Goal: Information Seeking & Learning: Learn about a topic

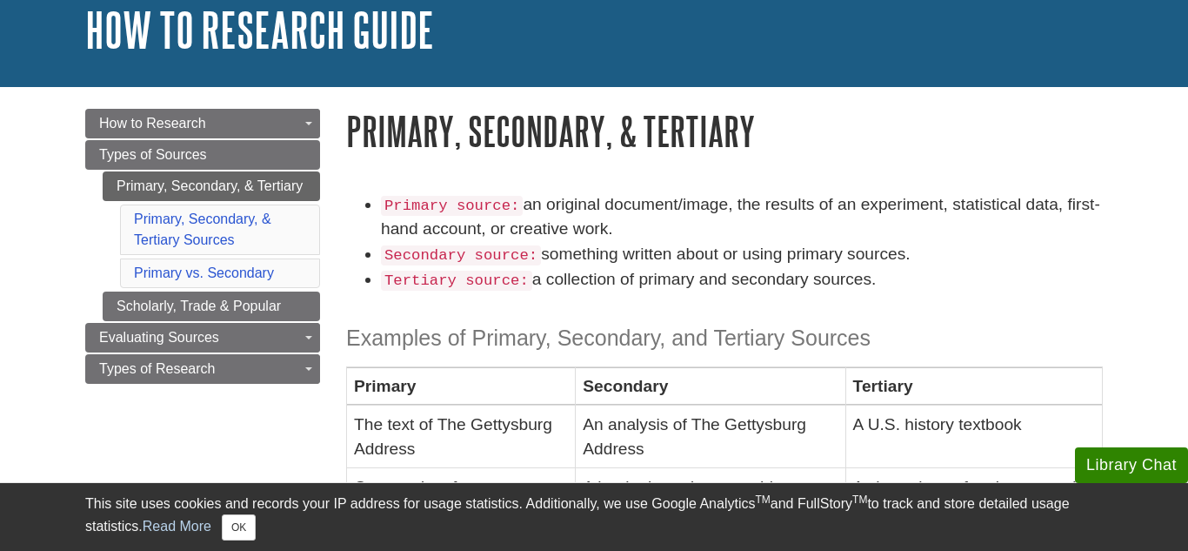
scroll to position [118, 0]
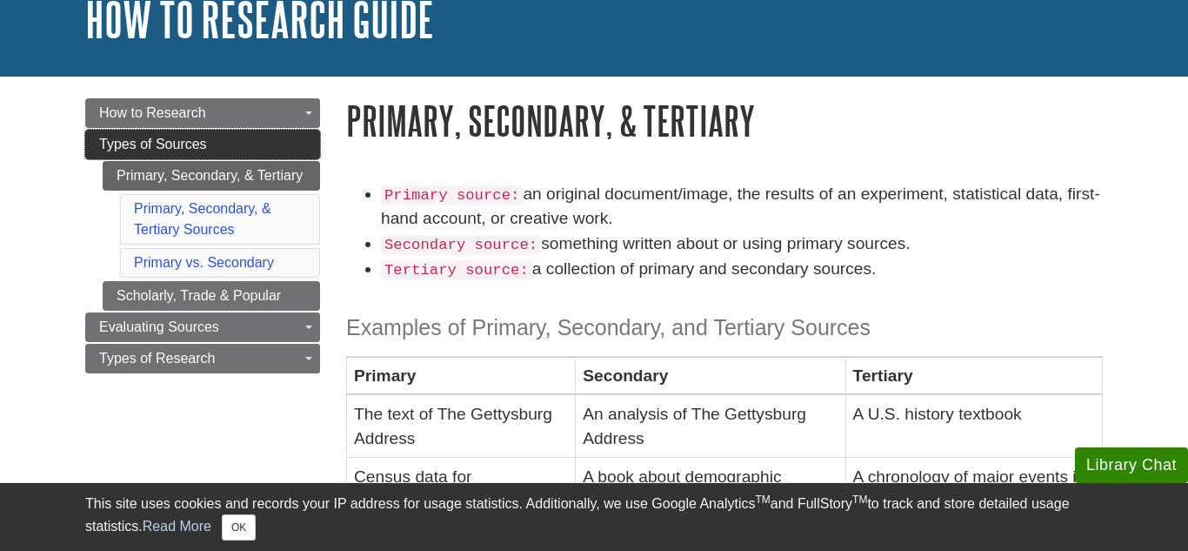
click at [157, 154] on link "Types of Sources" at bounding box center [202, 145] width 235 height 30
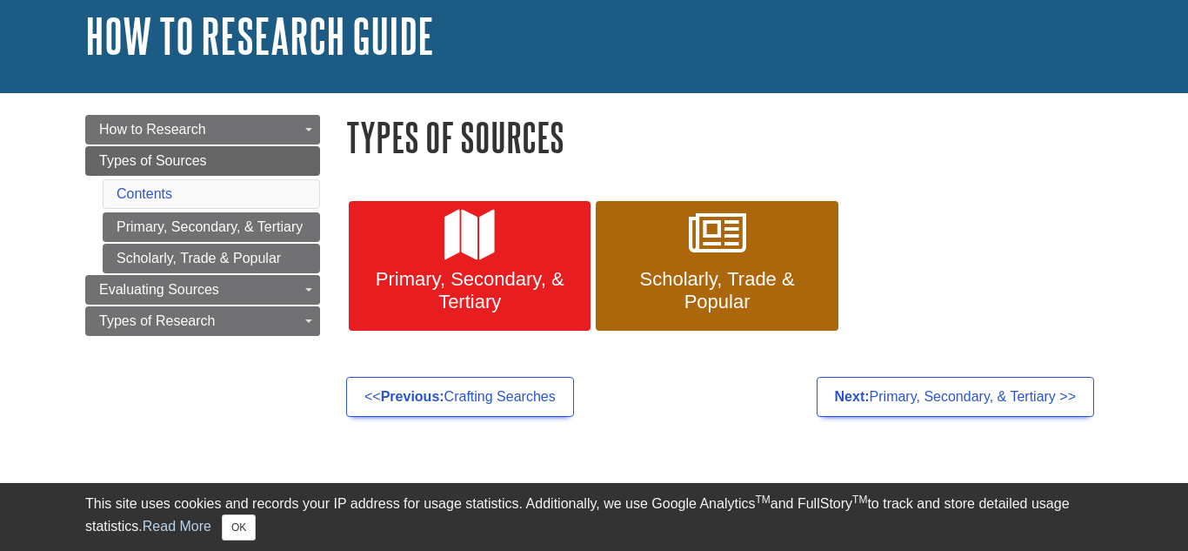
scroll to position [129, 0]
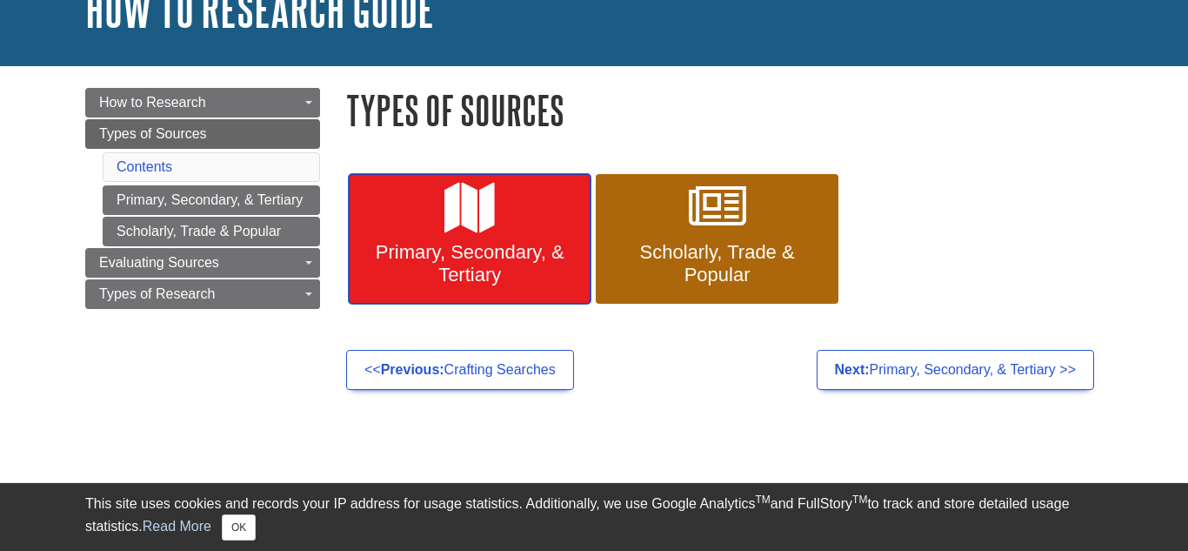
click at [512, 245] on span "Primary, Secondary, & Tertiary" at bounding box center [470, 263] width 216 height 45
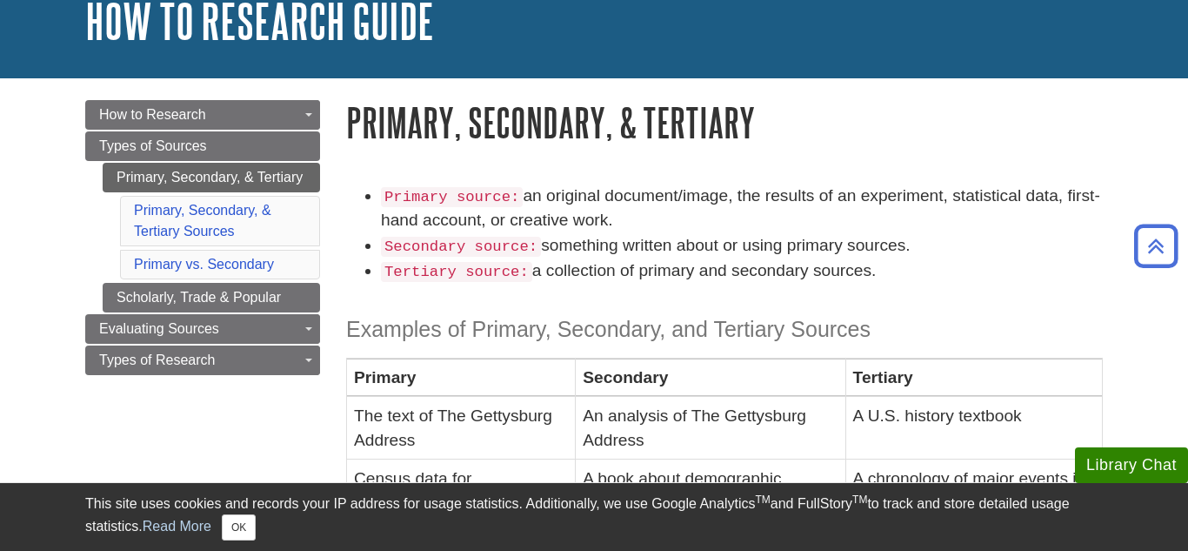
scroll to position [112, 0]
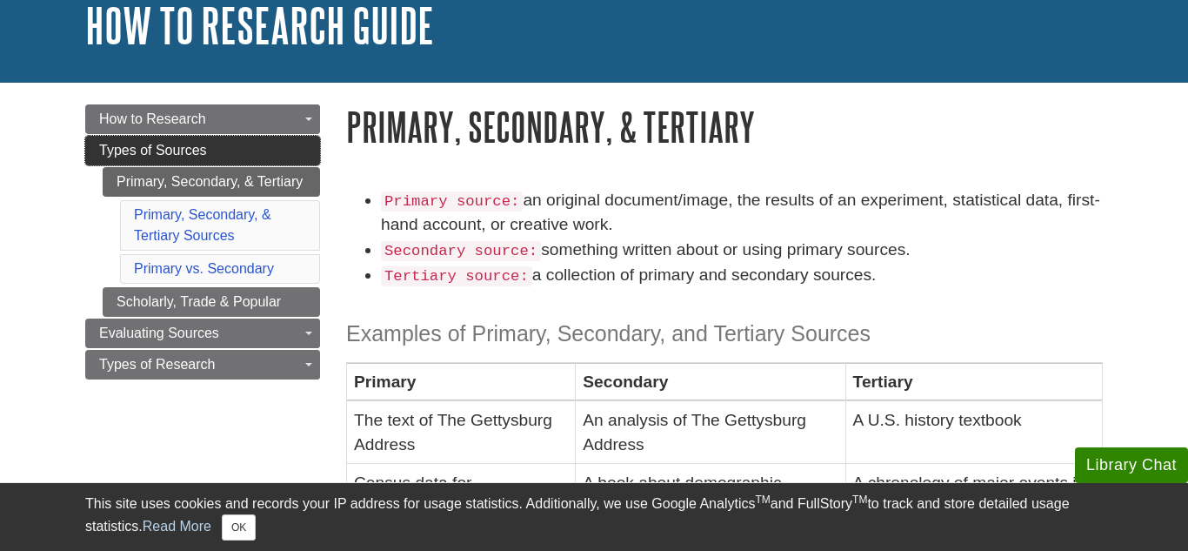
click at [222, 150] on link "Types of Sources" at bounding box center [202, 151] width 235 height 30
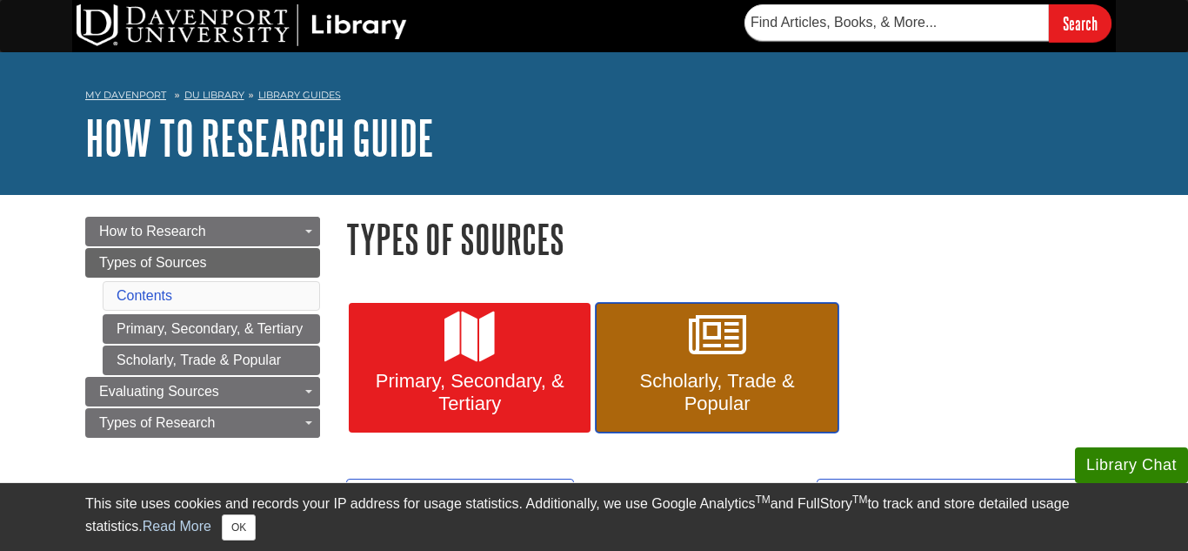
click at [643, 362] on link "Scholarly, Trade & Popular" at bounding box center [717, 368] width 242 height 130
